Goal: Transaction & Acquisition: Purchase product/service

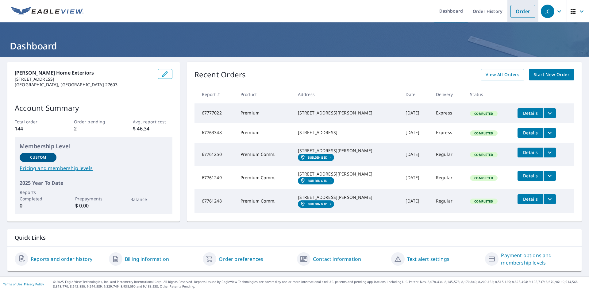
click at [508, 8] on li "Order" at bounding box center [523, 11] width 31 height 22
click at [511, 8] on link "Order" at bounding box center [523, 11] width 25 height 13
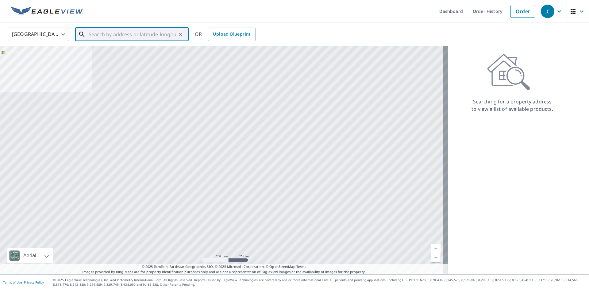
click at [163, 38] on input "text" at bounding box center [132, 34] width 87 height 17
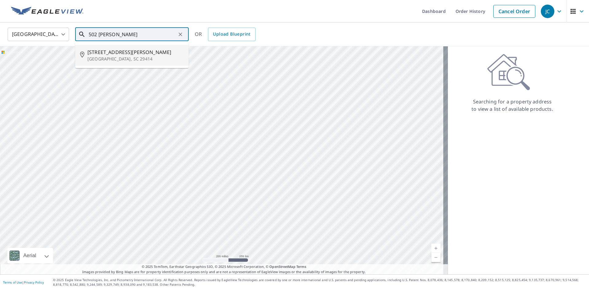
click at [150, 49] on span "[STREET_ADDRESS][PERSON_NAME]" at bounding box center [135, 52] width 96 height 7
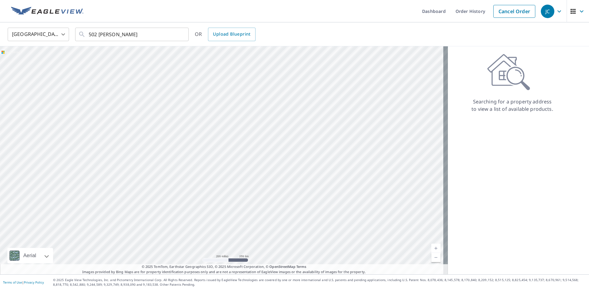
type input "[STREET_ADDRESS][PERSON_NAME]"
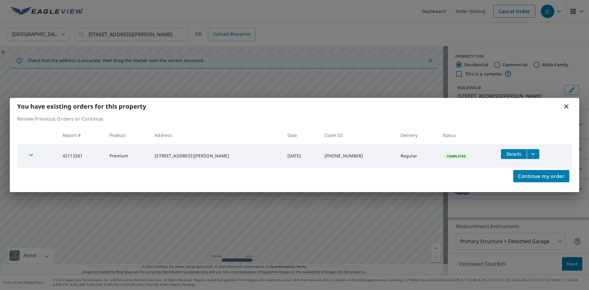
click at [527, 149] on button "filesDropdownBtn-42112261" at bounding box center [533, 154] width 13 height 10
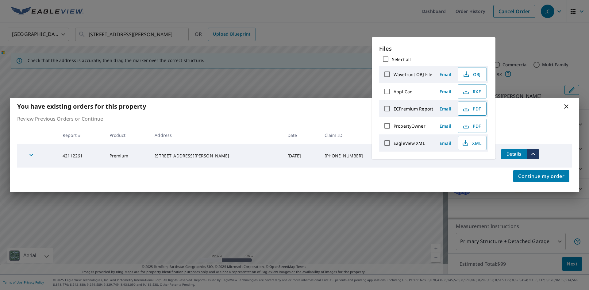
click at [466, 108] on icon "button" at bounding box center [466, 108] width 7 height 7
